Goal: Navigation & Orientation: Find specific page/section

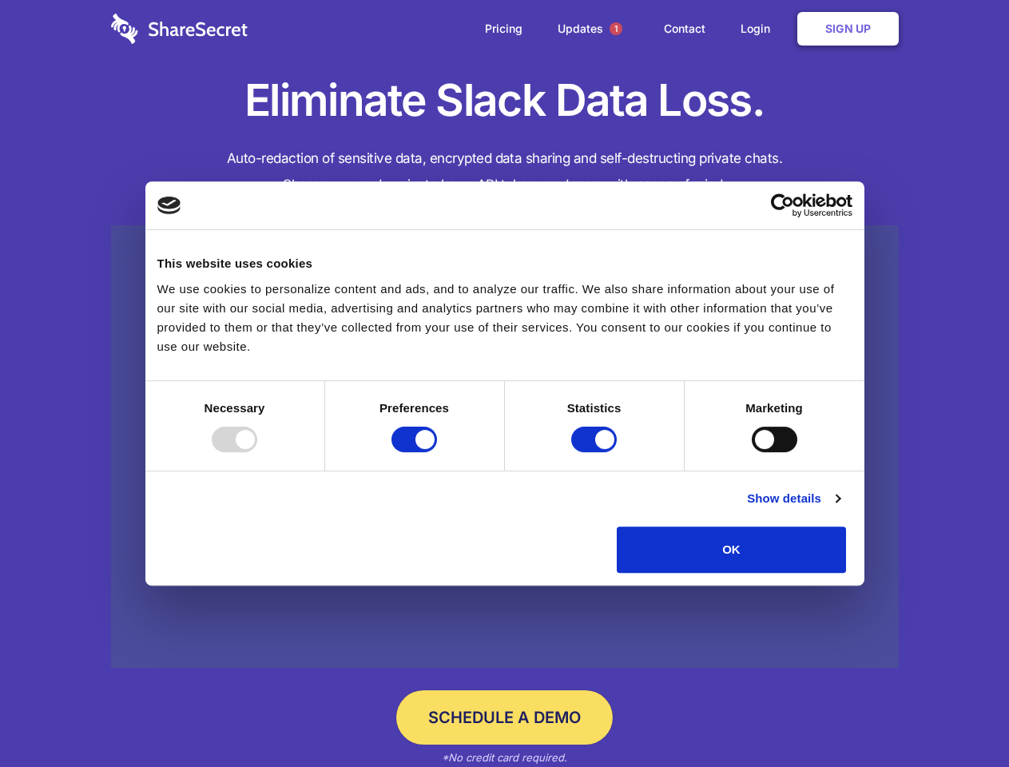
click at [257, 452] on div at bounding box center [235, 440] width 46 height 26
click at [437, 452] on input "Preferences" at bounding box center [414, 440] width 46 height 26
checkbox input "false"
click at [596, 452] on input "Statistics" at bounding box center [594, 440] width 46 height 26
checkbox input "false"
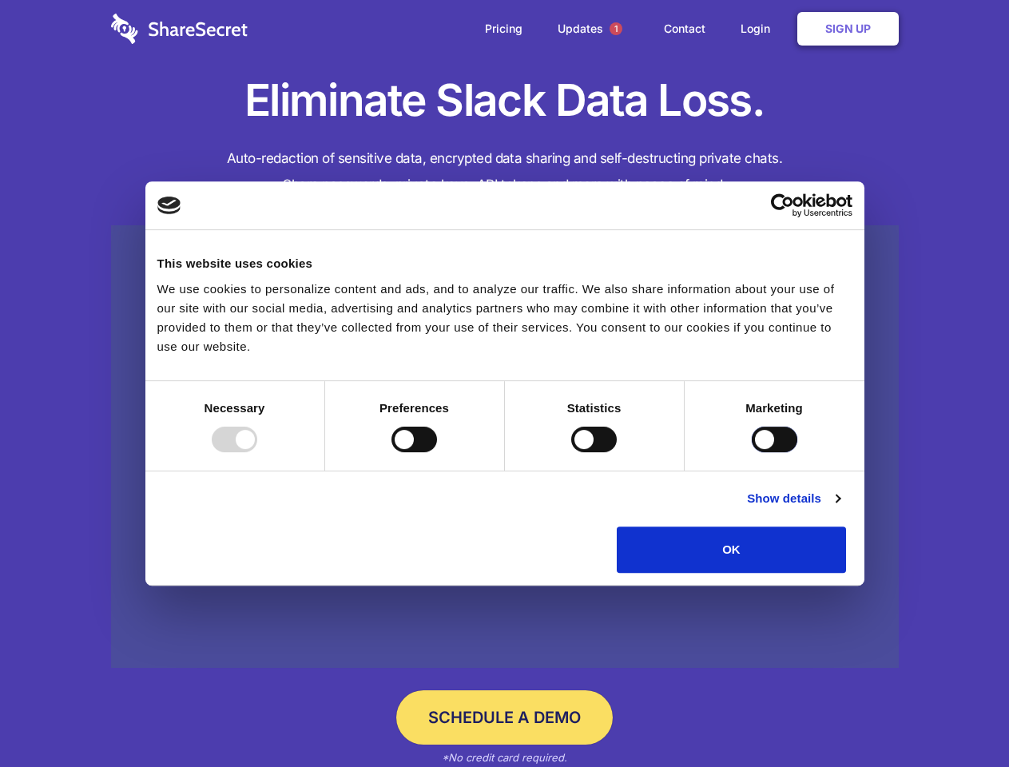
click at [752, 452] on input "Marketing" at bounding box center [775, 440] width 46 height 26
checkbox input "true"
click at [840, 508] on link "Show details" at bounding box center [793, 498] width 93 height 19
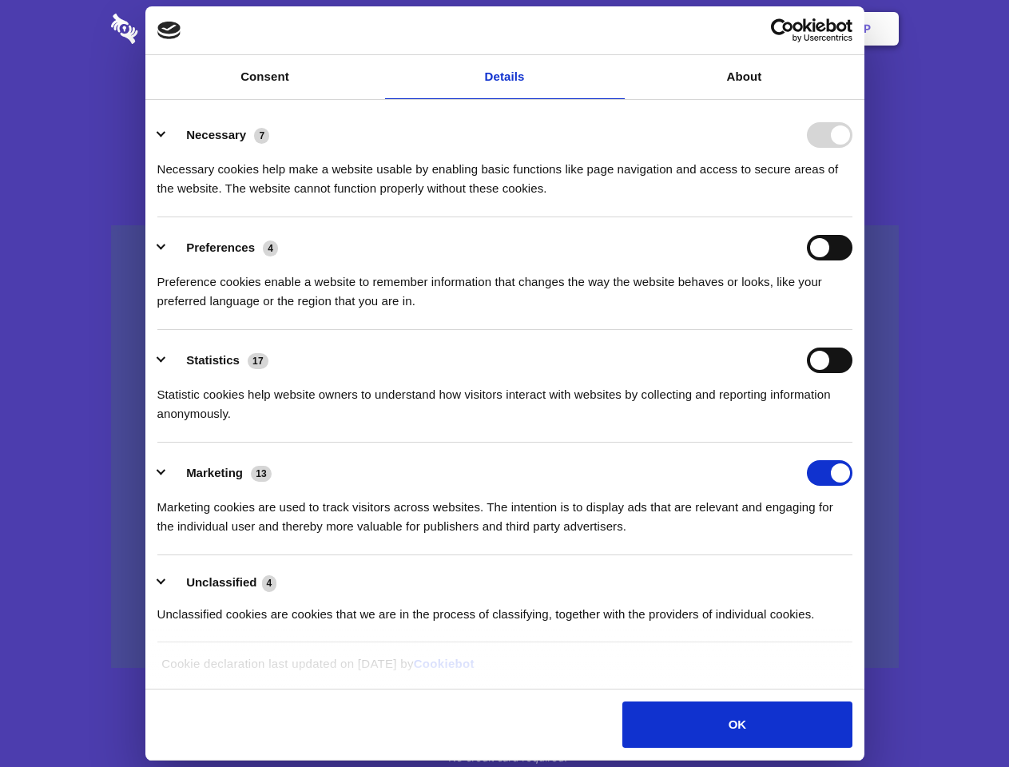
click at [852, 217] on li "Necessary 7 Necessary cookies help make a website usable by enabling basic func…" at bounding box center [504, 161] width 695 height 113
click at [615, 29] on span "1" at bounding box center [616, 28] width 13 height 13
